Goal: Navigation & Orientation: Find specific page/section

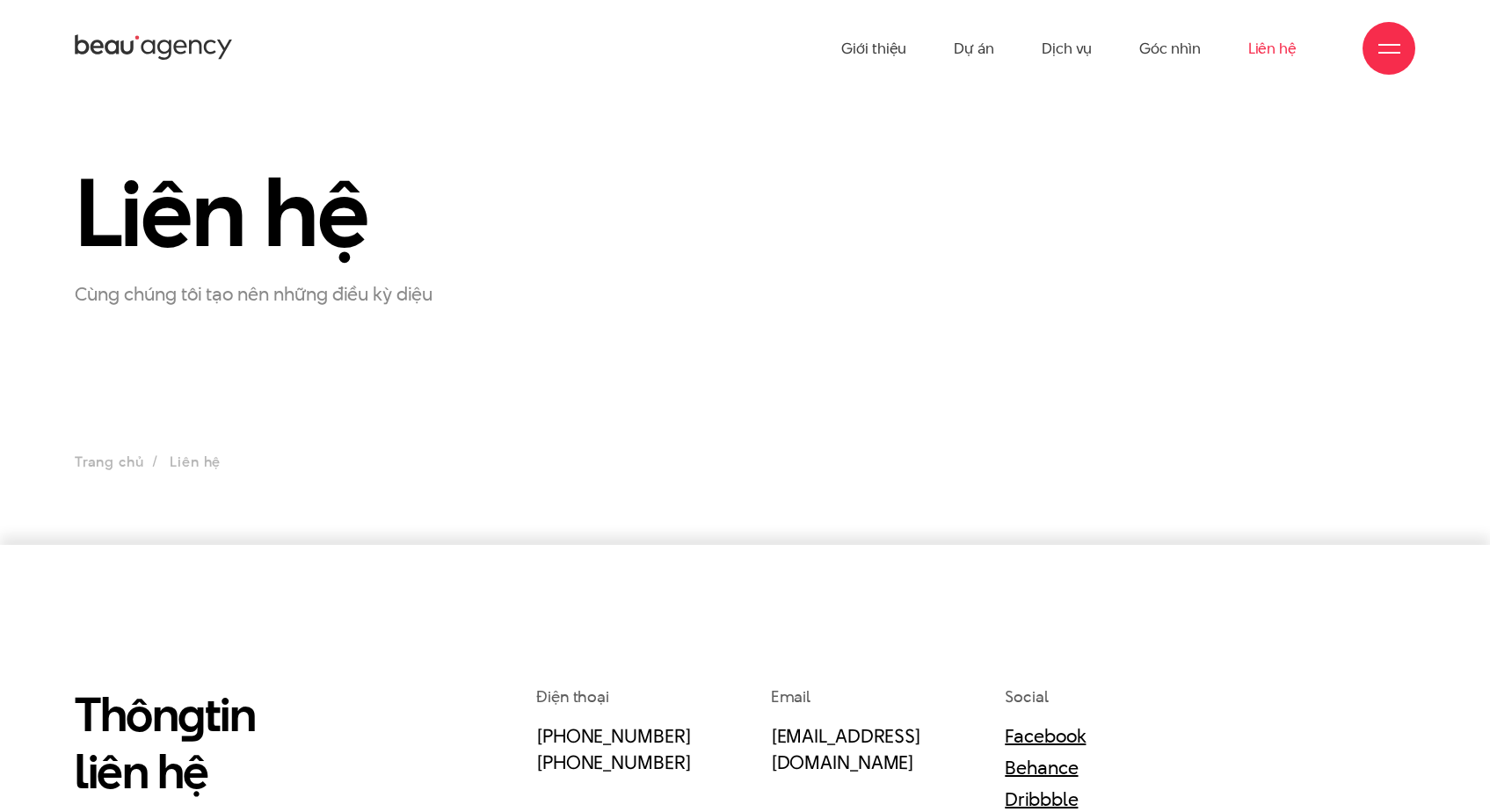
click at [194, 56] on icon at bounding box center [154, 48] width 158 height 31
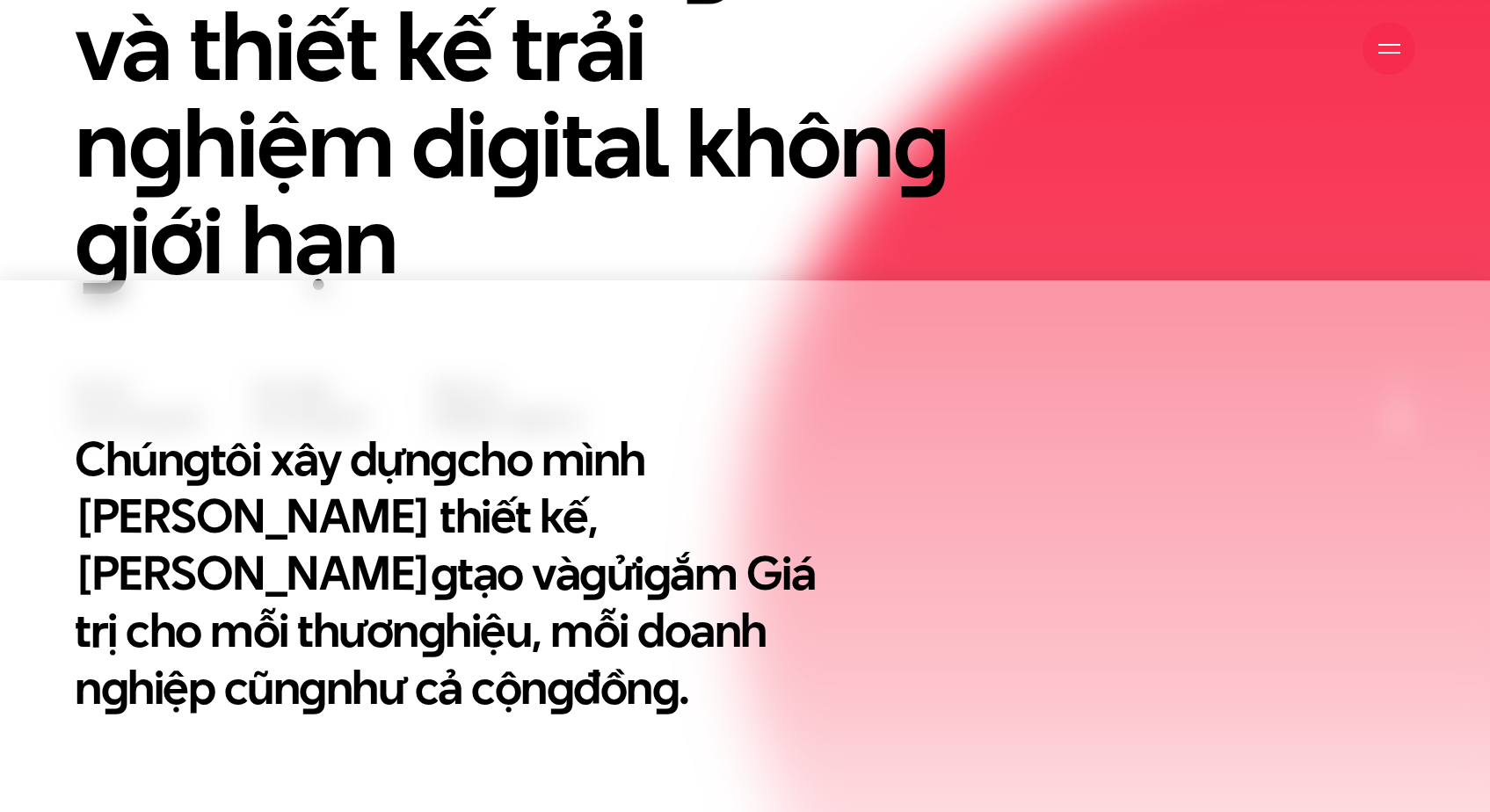
scroll to position [669, 0]
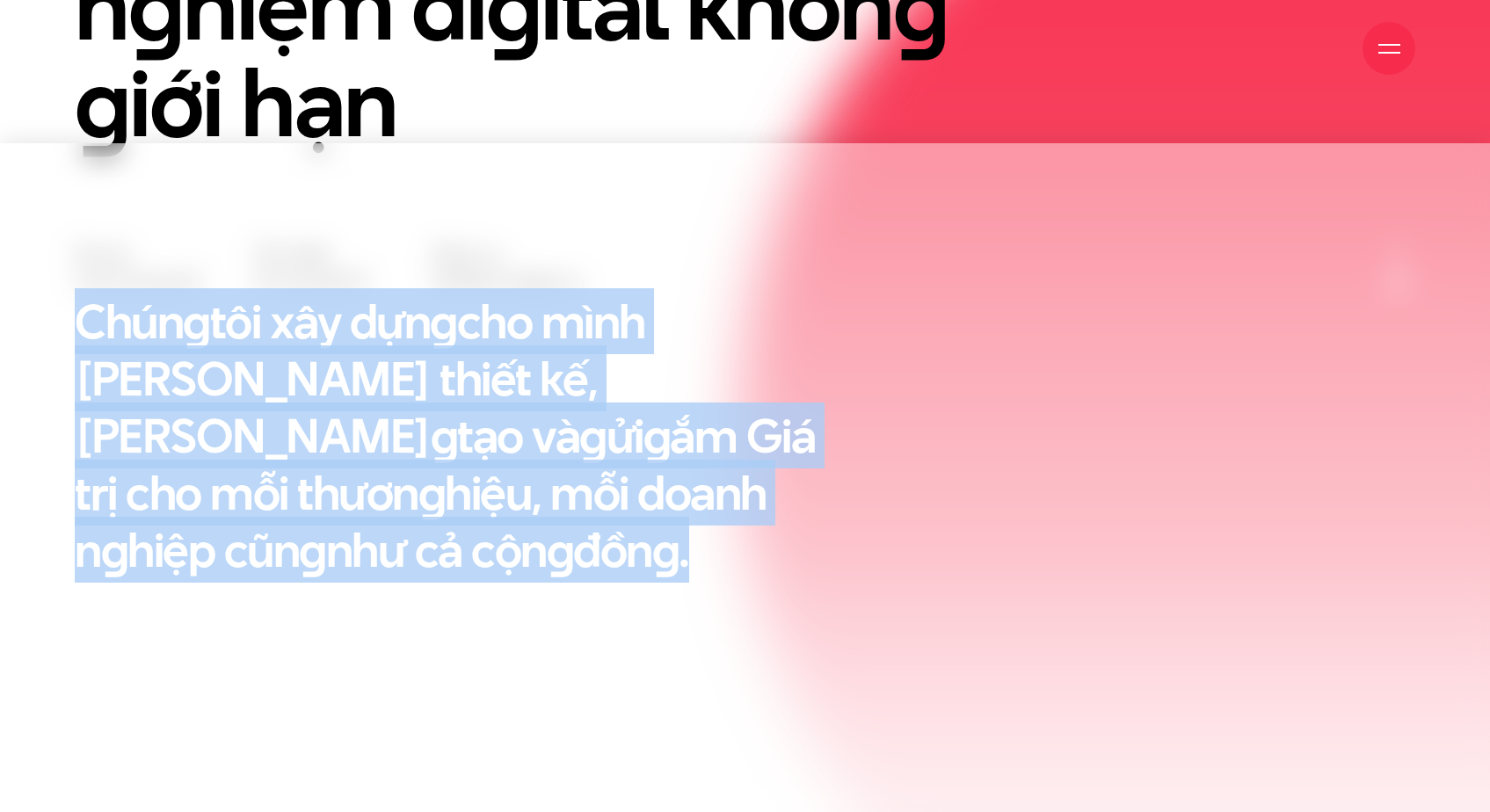
drag, startPoint x: 83, startPoint y: 315, endPoint x: 658, endPoint y: 600, distance: 641.8
click at [658, 600] on div "Chún g tôi xây dựn g cho mình Tư duy thiết kế, Triết lý sán g tạo và g ửi g ắm …" at bounding box center [456, 497] width 808 height 409
copy h2 "Chún g tôi xây dựn g cho mình Tư duy thiết kế, Triết lý sán g tạo và g ửi g ắm …"
click at [118, 615] on div "Chún g tôi xây dựn g cho mình Tư duy thiết kế, Triết lý sán g tạo và g ửi g ắm …" at bounding box center [456, 497] width 808 height 409
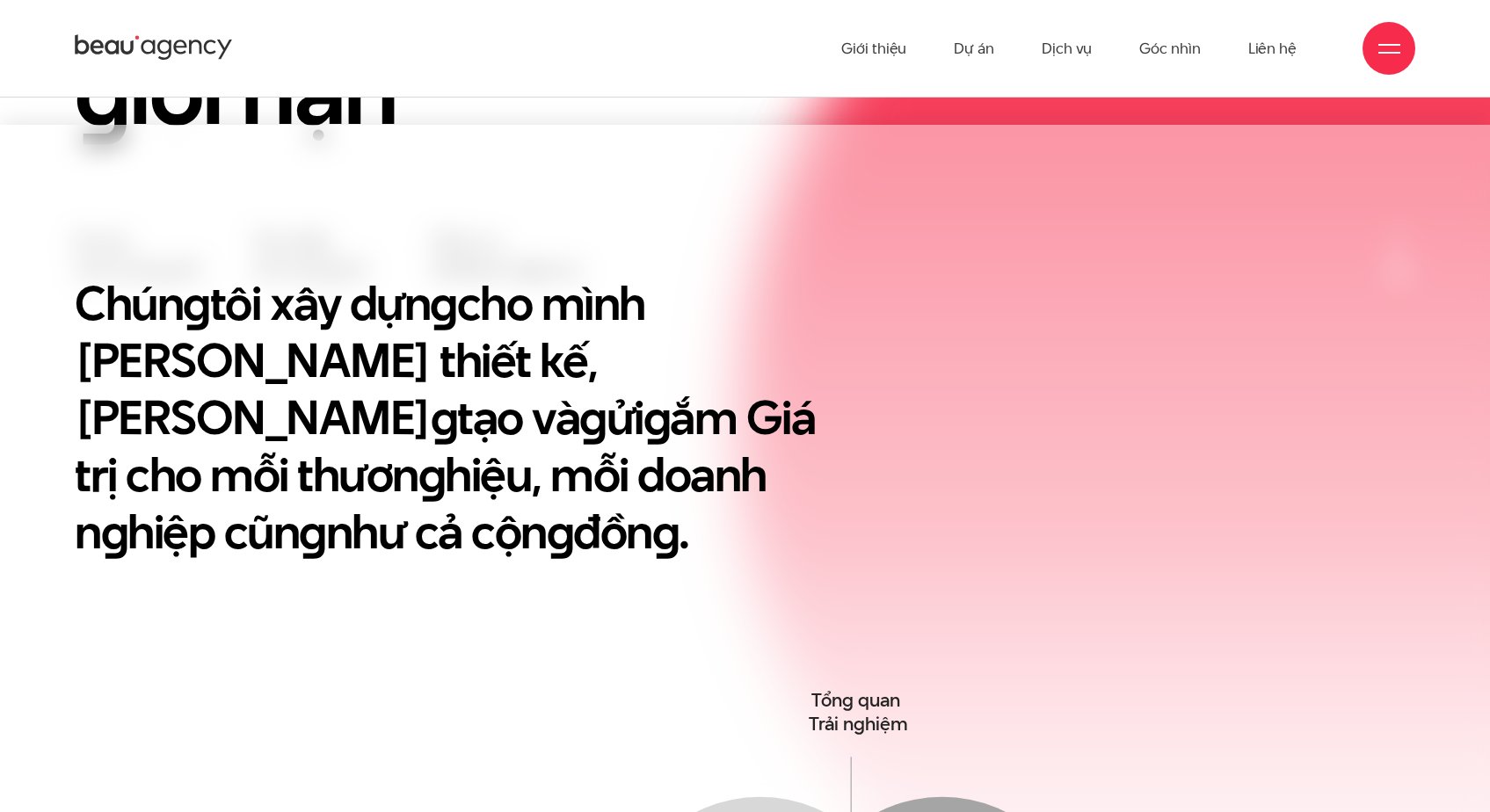
scroll to position [491, 0]
